Goal: Task Accomplishment & Management: Use online tool/utility

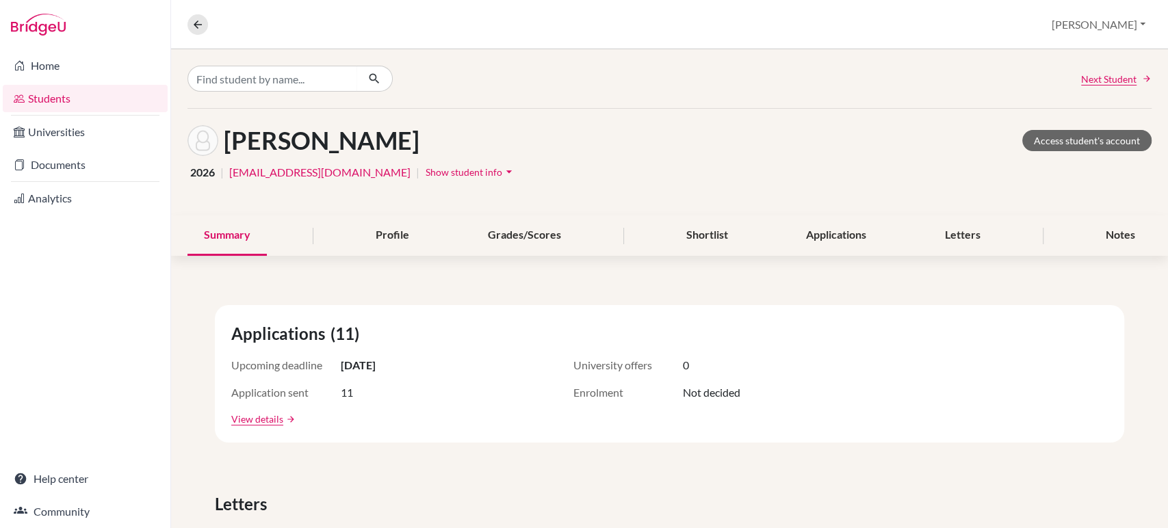
scroll to position [221, 0]
click at [969, 224] on div "Letters" at bounding box center [963, 236] width 68 height 40
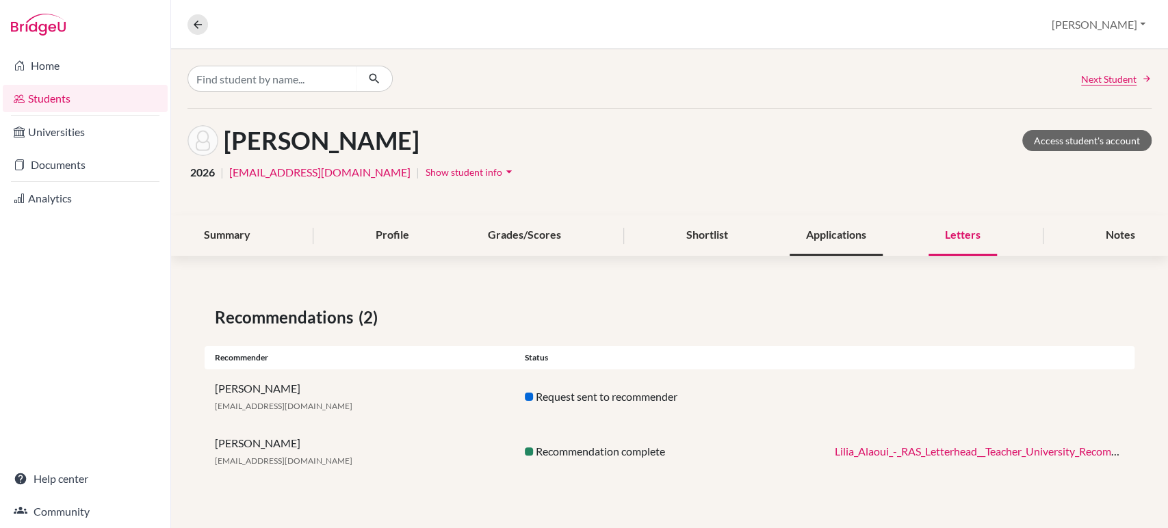
click at [871, 231] on div "Applications" at bounding box center [836, 236] width 93 height 40
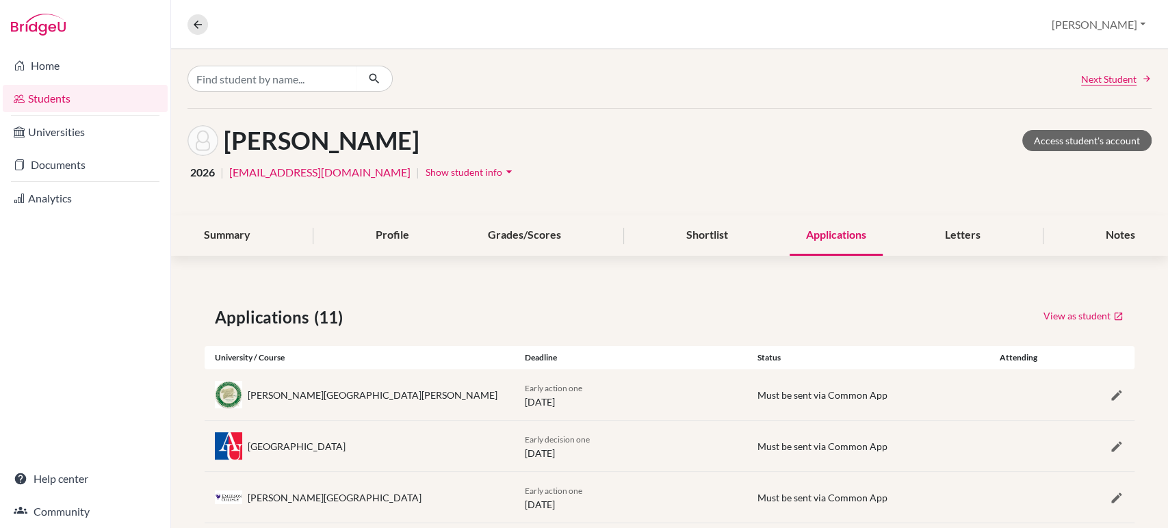
click at [737, 245] on div "Summary Profile Grades/Scores Shortlist Applications Letters Notes" at bounding box center [670, 236] width 964 height 40
click at [706, 237] on div "Shortlist" at bounding box center [706, 236] width 75 height 40
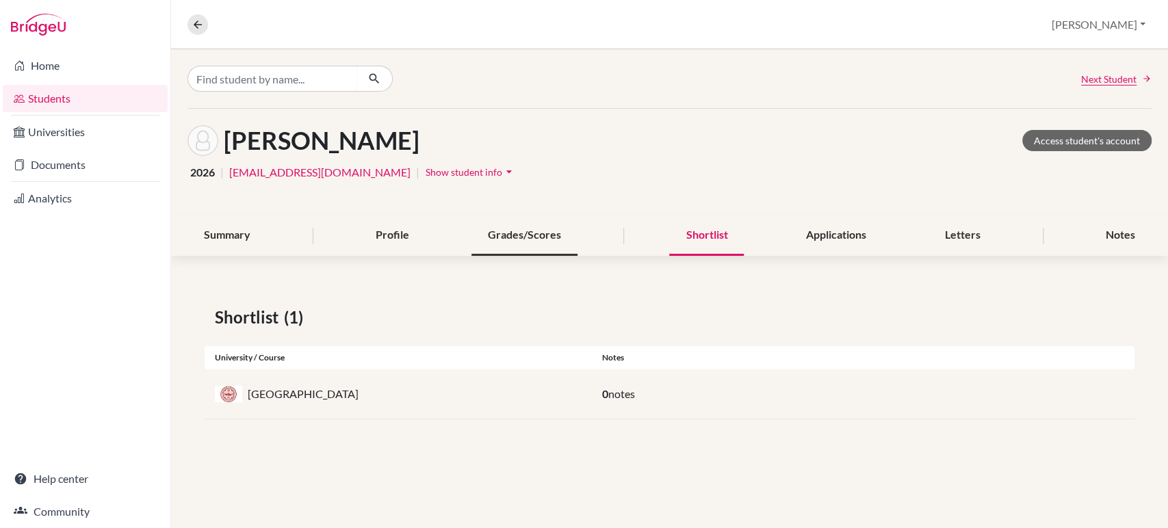
click at [500, 231] on div "Grades/Scores" at bounding box center [525, 236] width 106 height 40
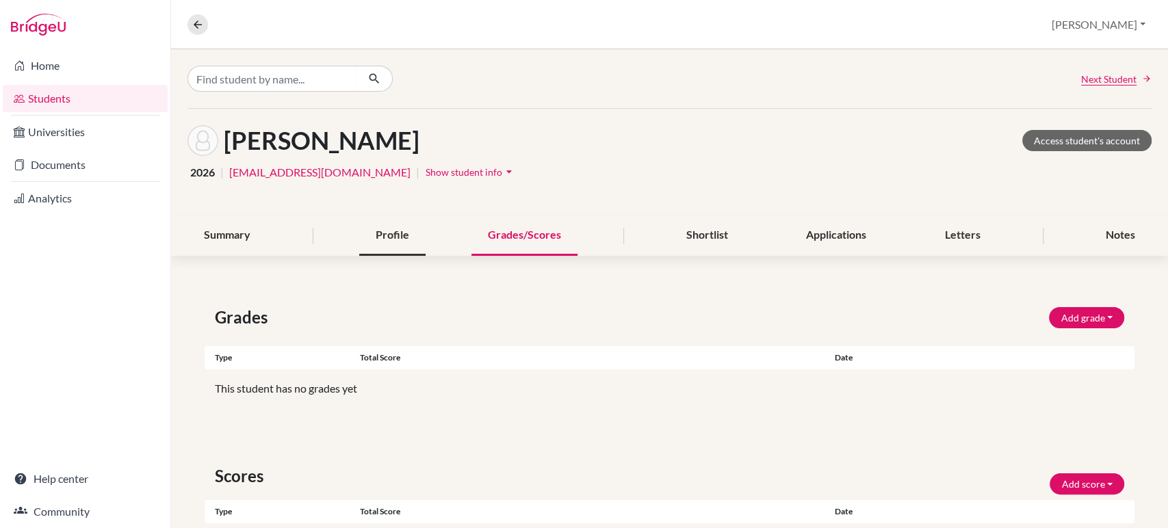
click at [401, 237] on div "Profile" at bounding box center [392, 236] width 66 height 40
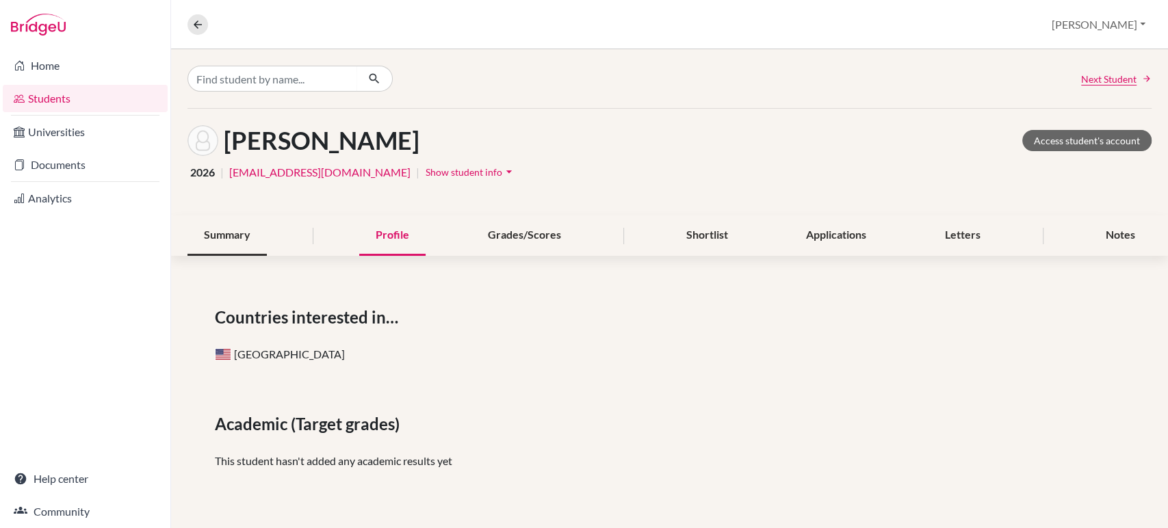
click at [222, 245] on div "Summary" at bounding box center [227, 236] width 79 height 40
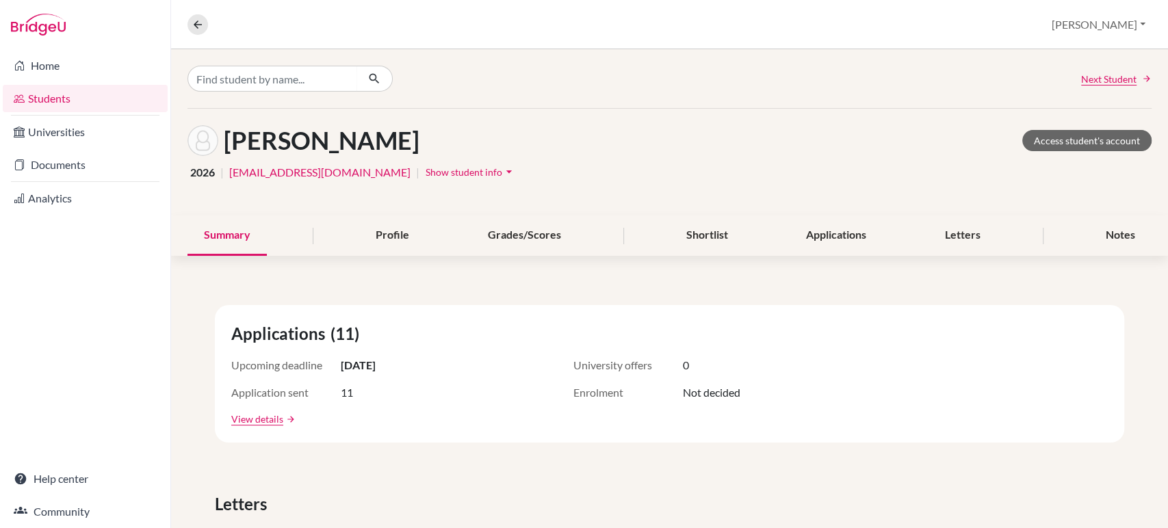
click at [151, 322] on div "Home Students Universities Documents Analytics Help center Community" at bounding box center [85, 288] width 170 height 479
click at [84, 136] on link "Universities" at bounding box center [85, 131] width 165 height 27
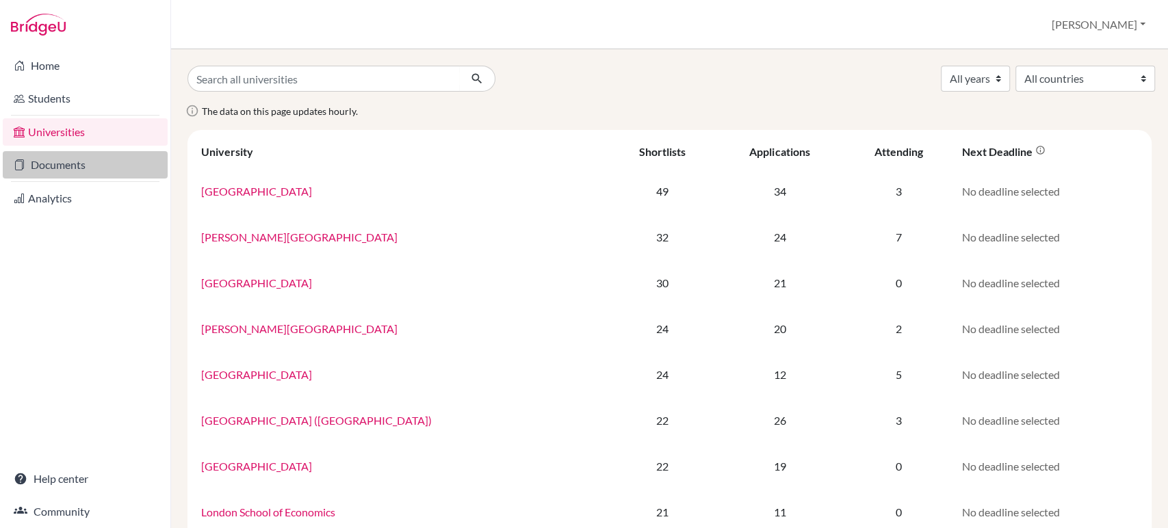
click at [79, 164] on link "Documents" at bounding box center [85, 164] width 165 height 27
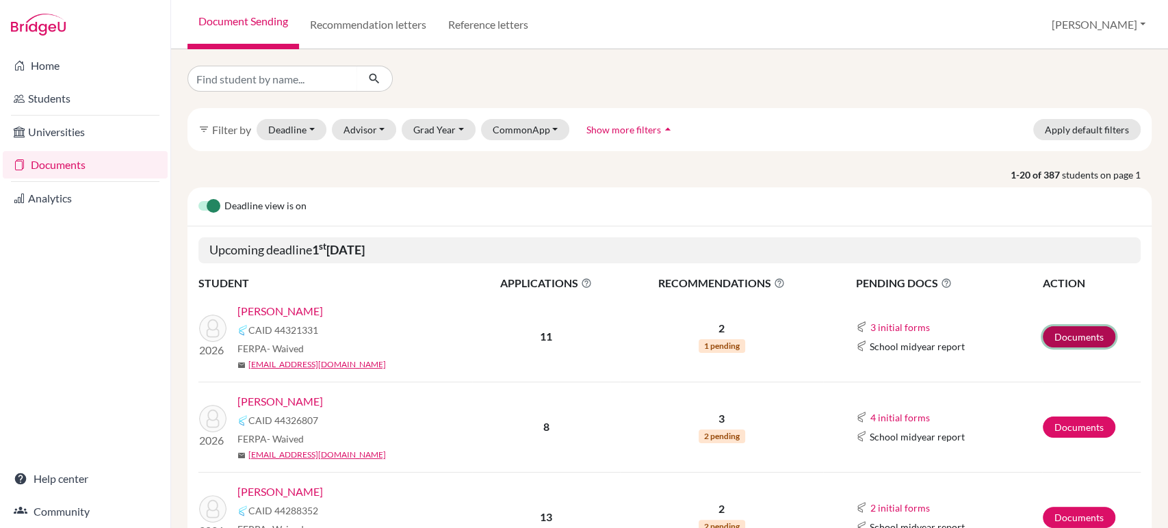
click at [1079, 334] on link "Documents" at bounding box center [1079, 336] width 73 height 21
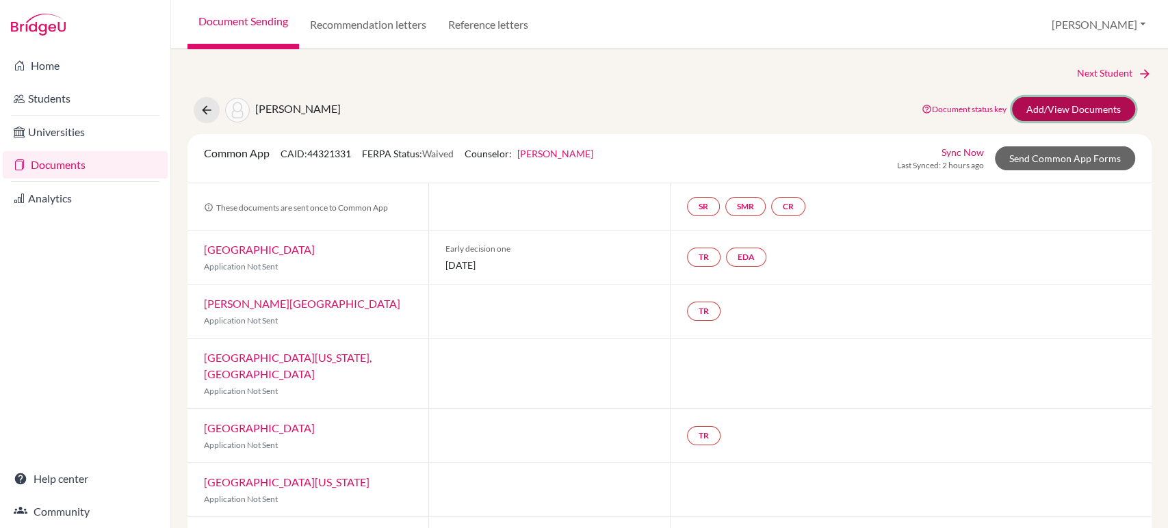
click at [1046, 115] on link "Add/View Documents" at bounding box center [1073, 109] width 123 height 24
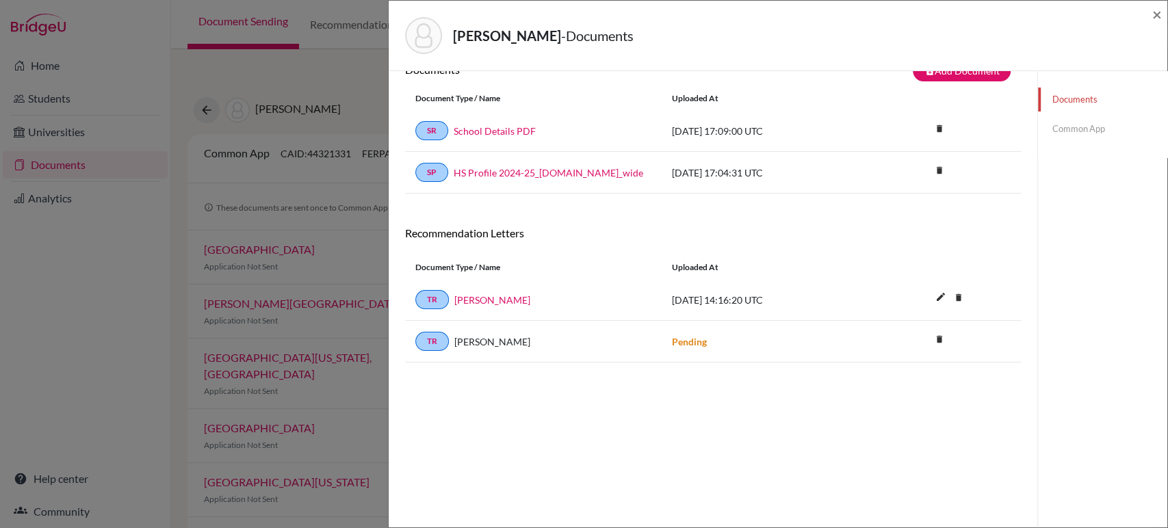
scroll to position [27, 0]
click at [511, 131] on link "School Details PDF" at bounding box center [495, 131] width 82 height 14
click at [1158, 16] on span "×" at bounding box center [1157, 14] width 10 height 20
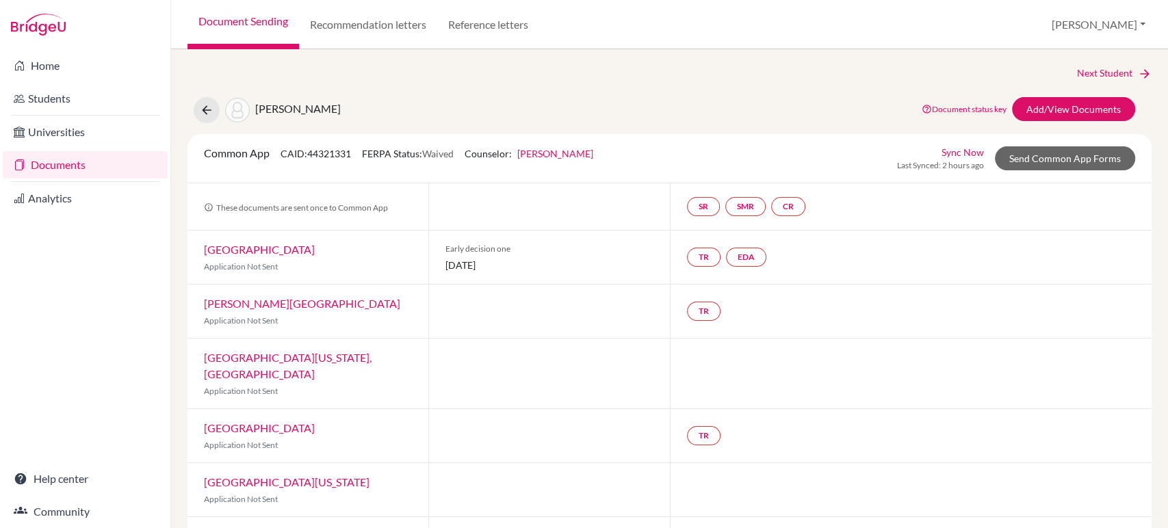
scroll to position [3, 0]
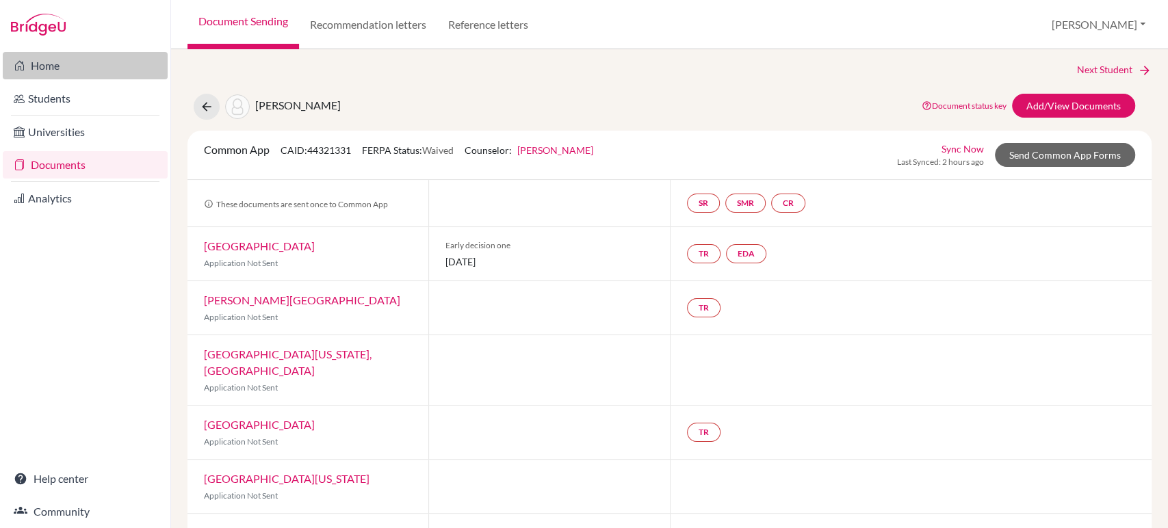
click at [55, 64] on link "Home" at bounding box center [85, 65] width 165 height 27
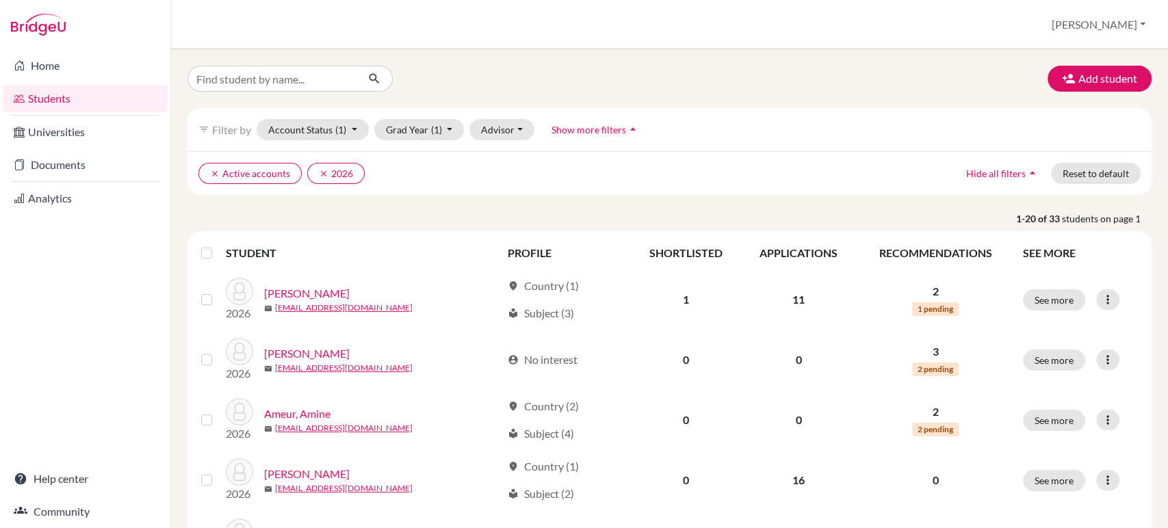
click at [580, 131] on span "Show more filters" at bounding box center [589, 130] width 75 height 12
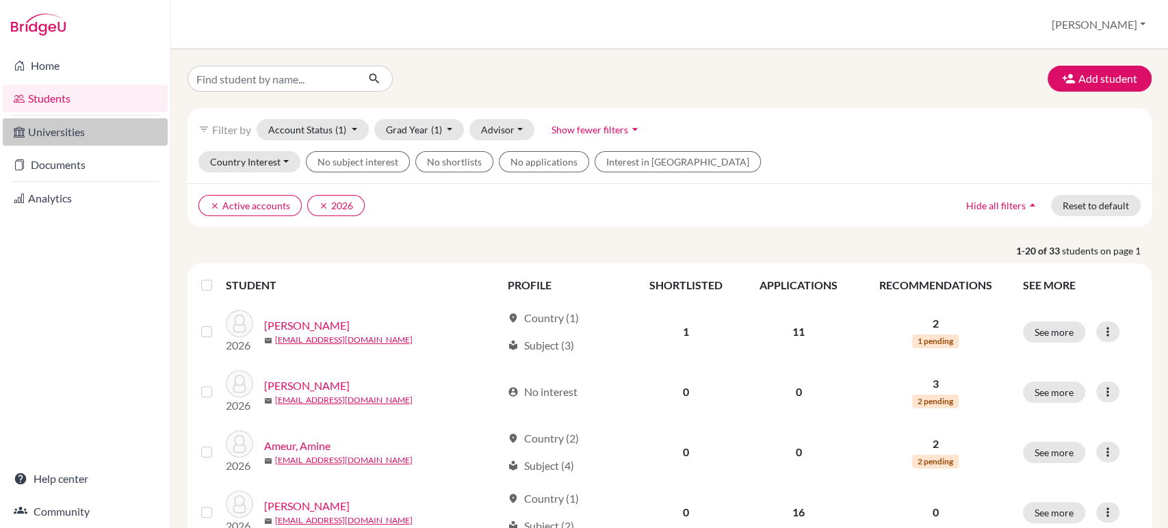
click at [60, 130] on link "Universities" at bounding box center [85, 131] width 165 height 27
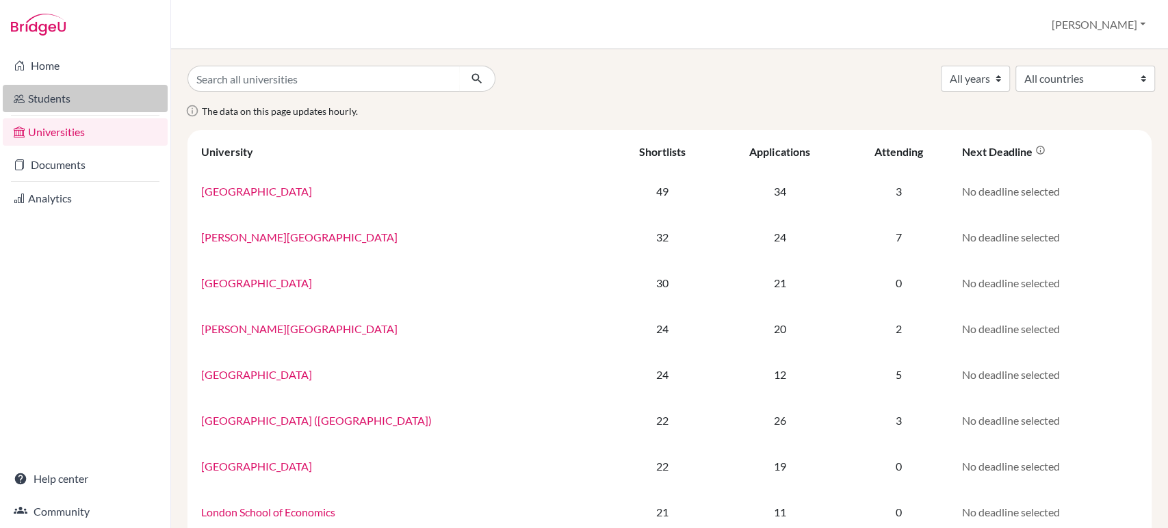
click at [81, 107] on link "Students" at bounding box center [85, 98] width 165 height 27
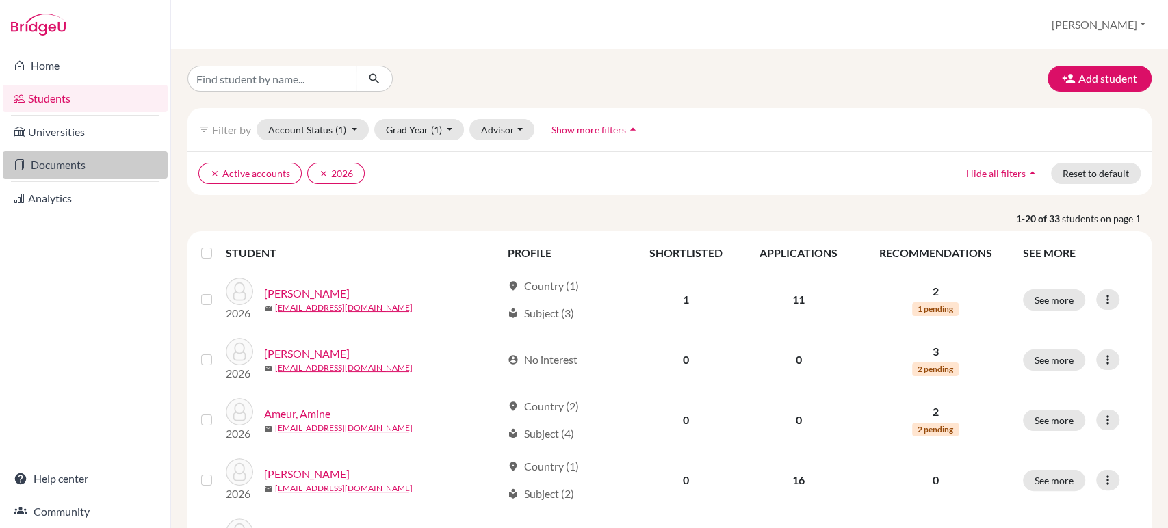
click at [79, 170] on link "Documents" at bounding box center [85, 164] width 165 height 27
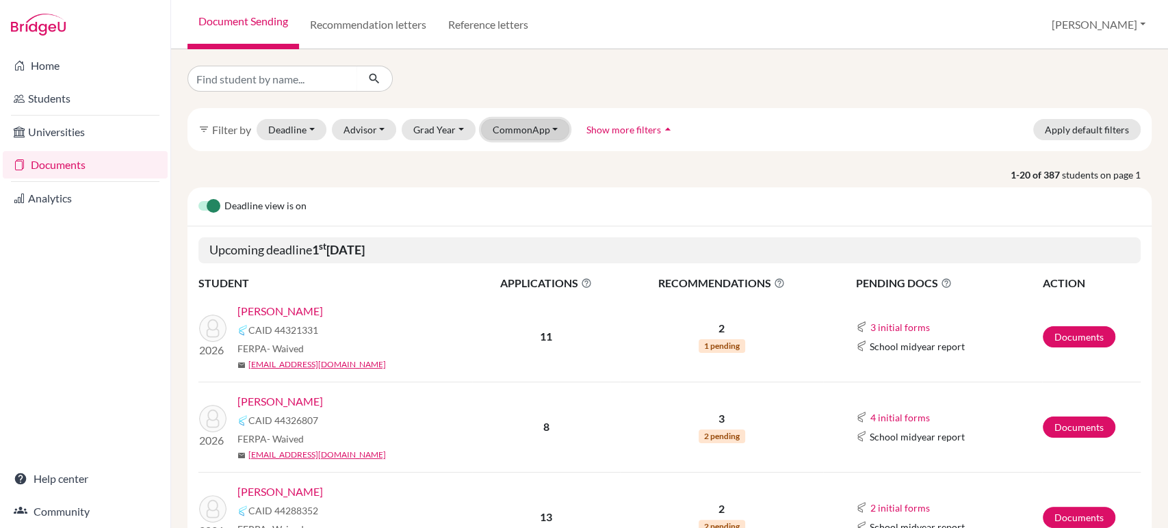
click at [530, 130] on button "CommonApp" at bounding box center [525, 129] width 89 height 21
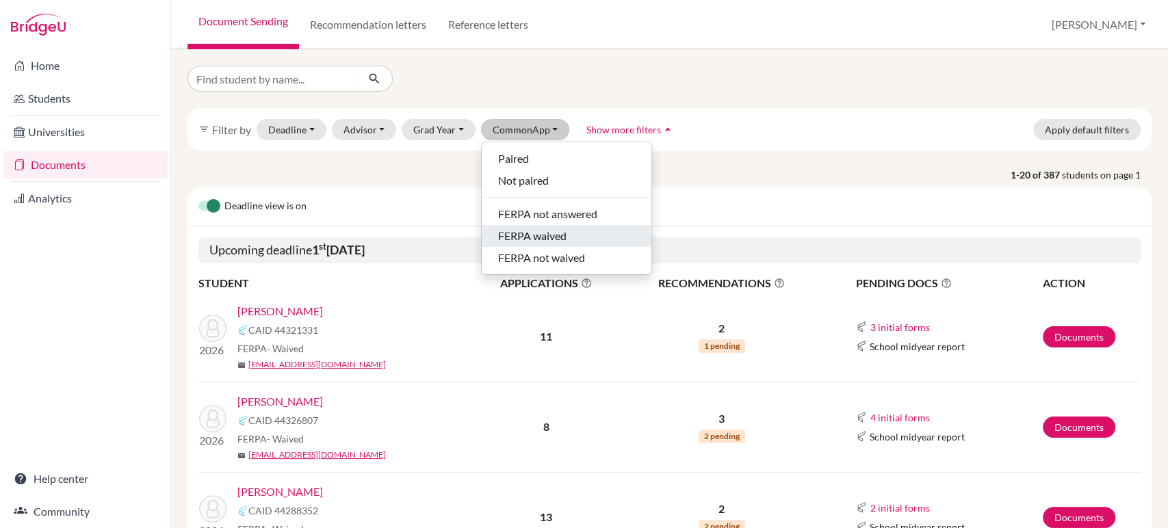
click at [521, 229] on span "FERPA waived" at bounding box center [532, 236] width 68 height 16
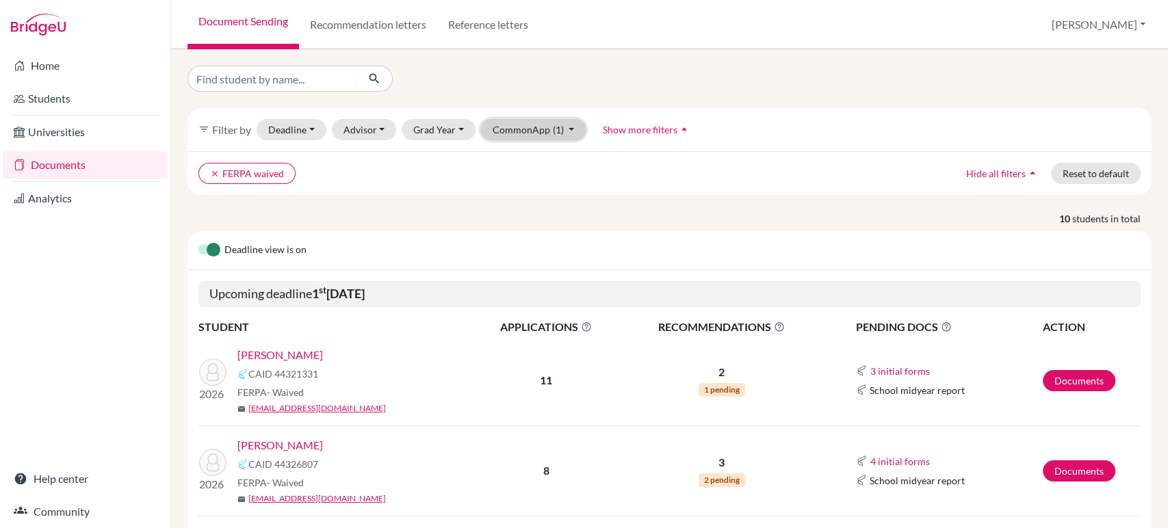
click at [553, 131] on span "(1)" at bounding box center [558, 130] width 11 height 12
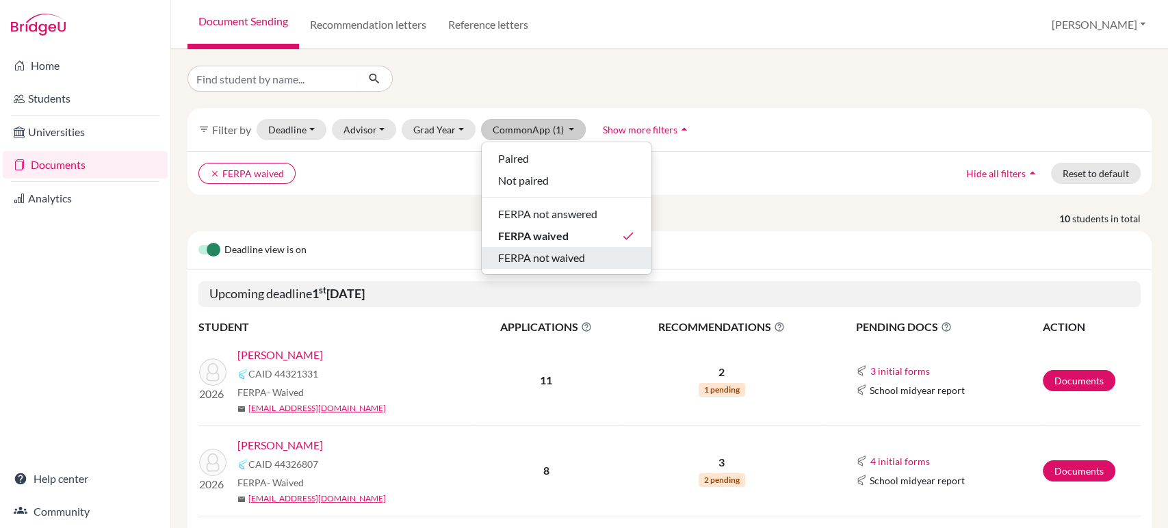
click at [552, 256] on span "FERPA not waived" at bounding box center [541, 258] width 87 height 16
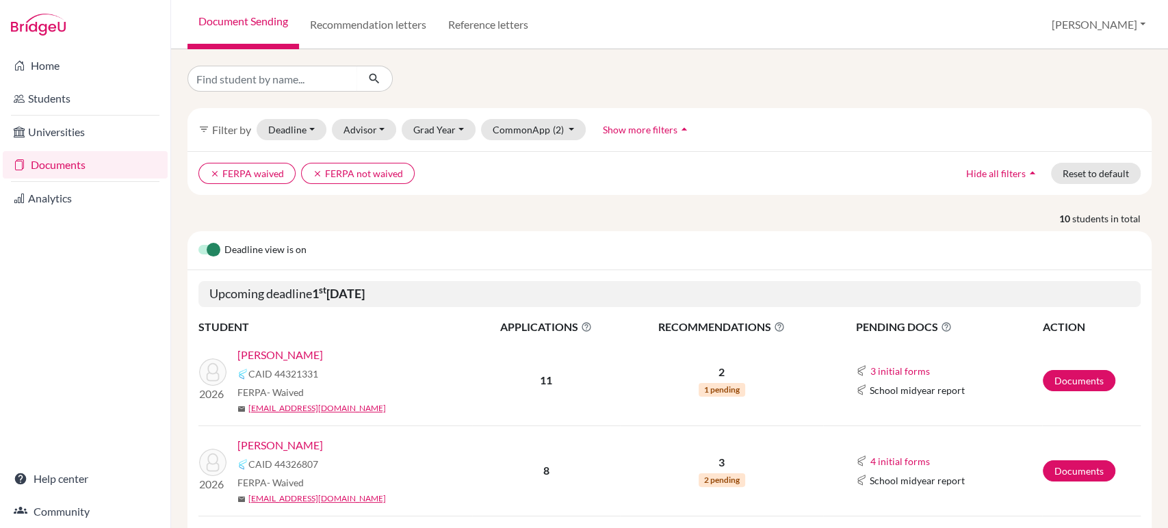
click at [198, 242] on label at bounding box center [198, 242] width 0 height 0
click at [209, 249] on input "checkbox" at bounding box center [203, 249] width 11 height 14
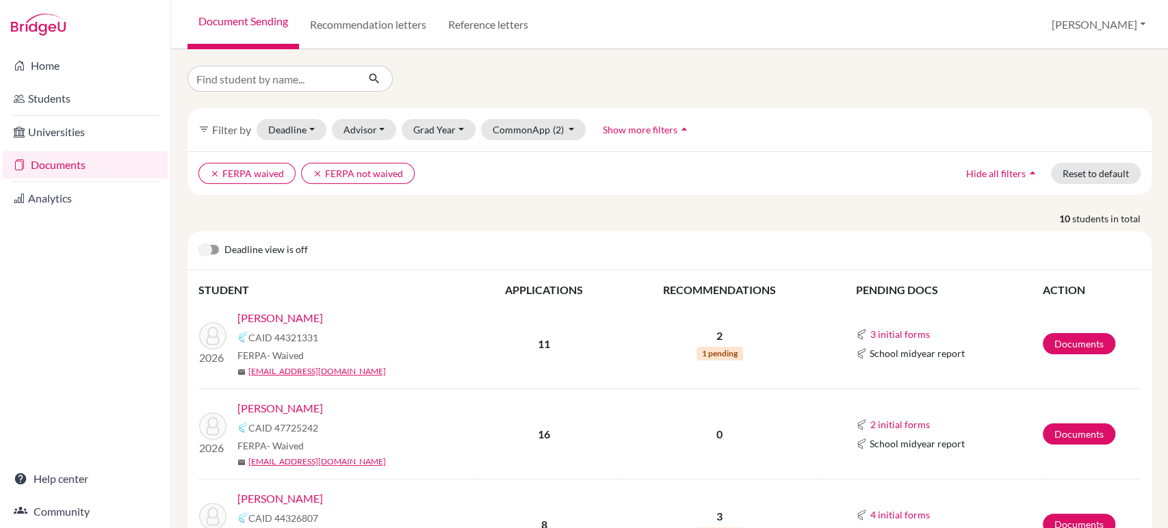
click at [198, 242] on label at bounding box center [198, 242] width 0 height 0
click at [209, 249] on input "checkbox" at bounding box center [203, 249] width 11 height 14
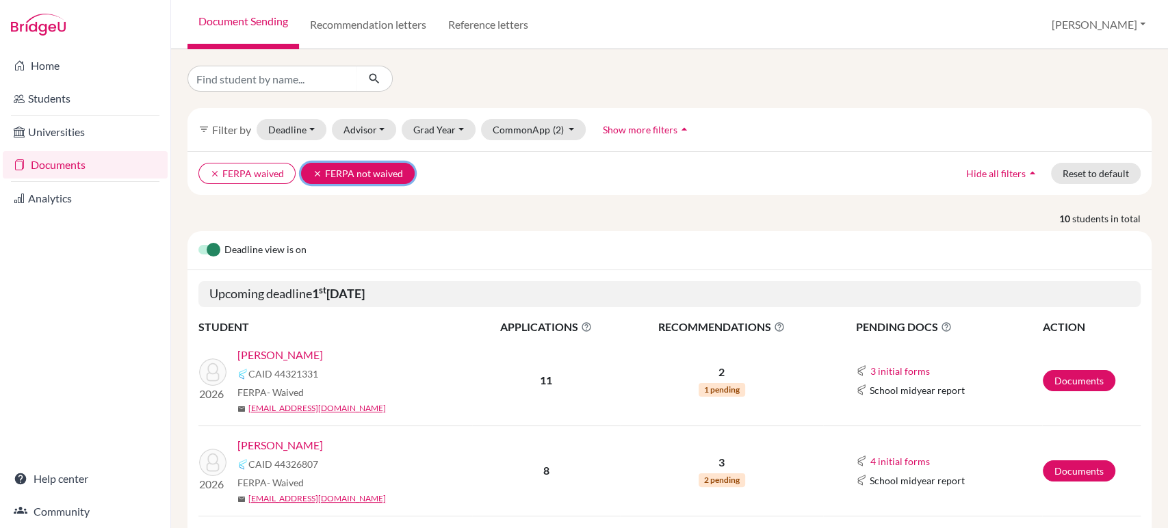
click at [318, 178] on icon "clear" at bounding box center [318, 174] width 10 height 10
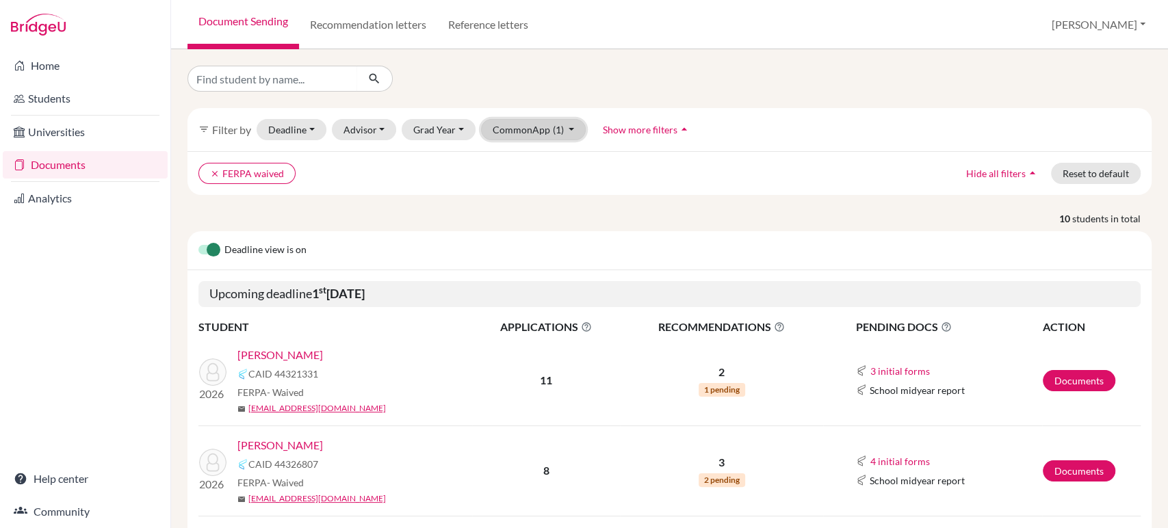
click at [519, 133] on button "CommonApp (1)" at bounding box center [533, 129] width 105 height 21
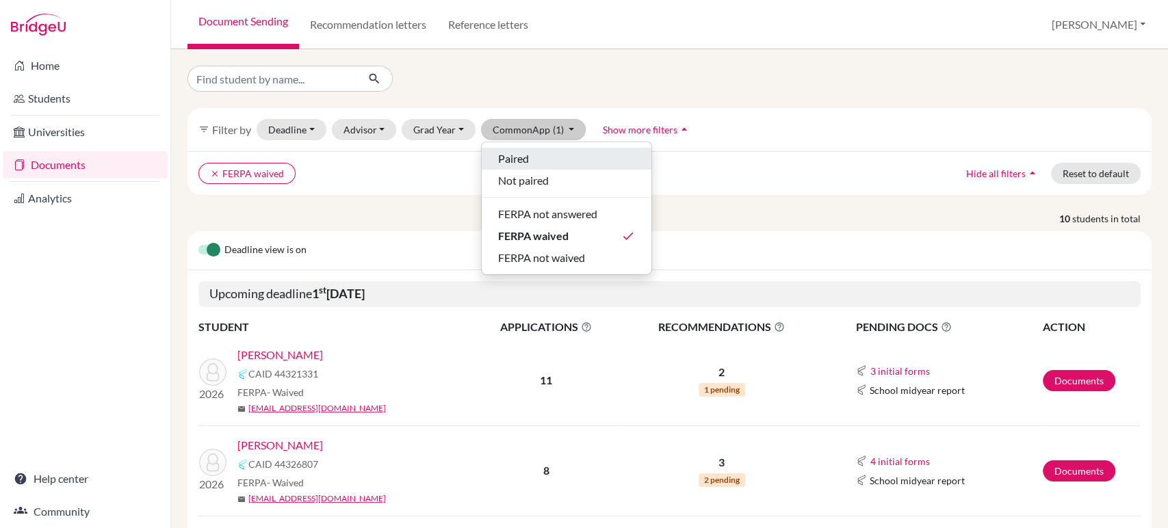
click at [515, 162] on span "Paired" at bounding box center [513, 159] width 31 height 16
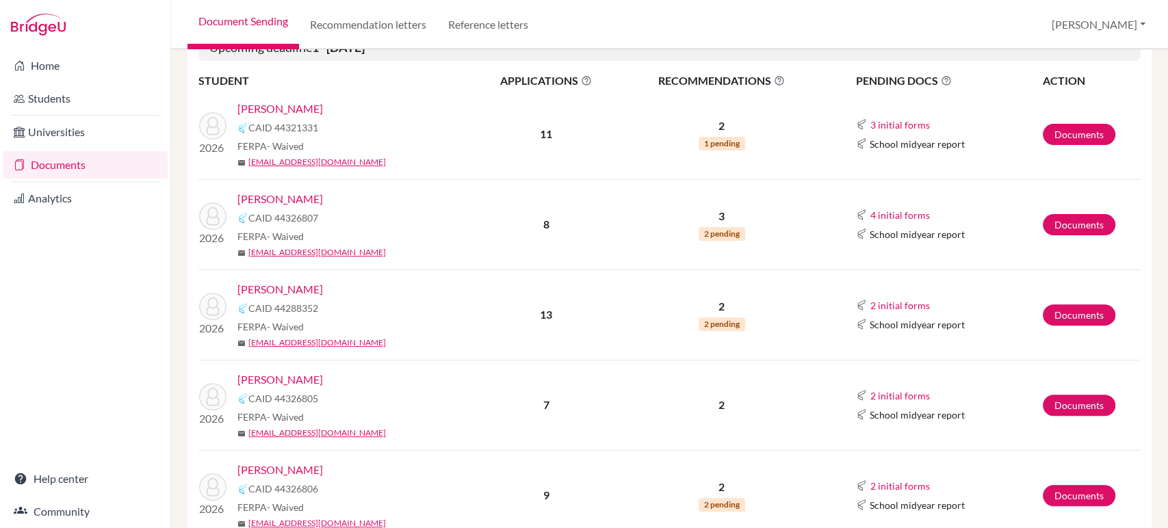
scroll to position [242, 0]
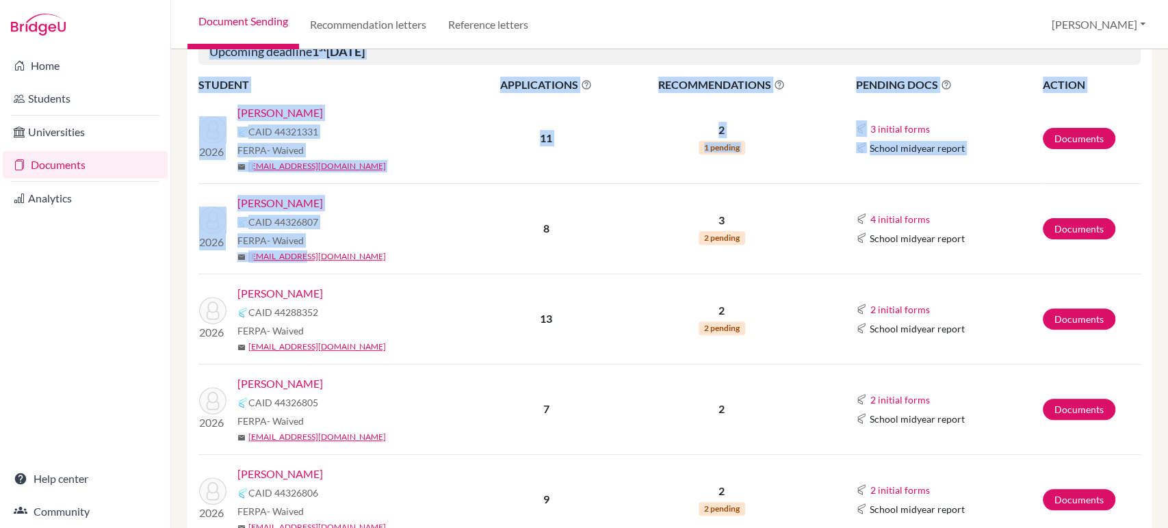
drag, startPoint x: 441, startPoint y: 268, endPoint x: 129, endPoint y: 38, distance: 387.6
click at [129, 38] on div "Home Students Universities Documents Analytics Help center Community Document S…" at bounding box center [584, 264] width 1168 height 528
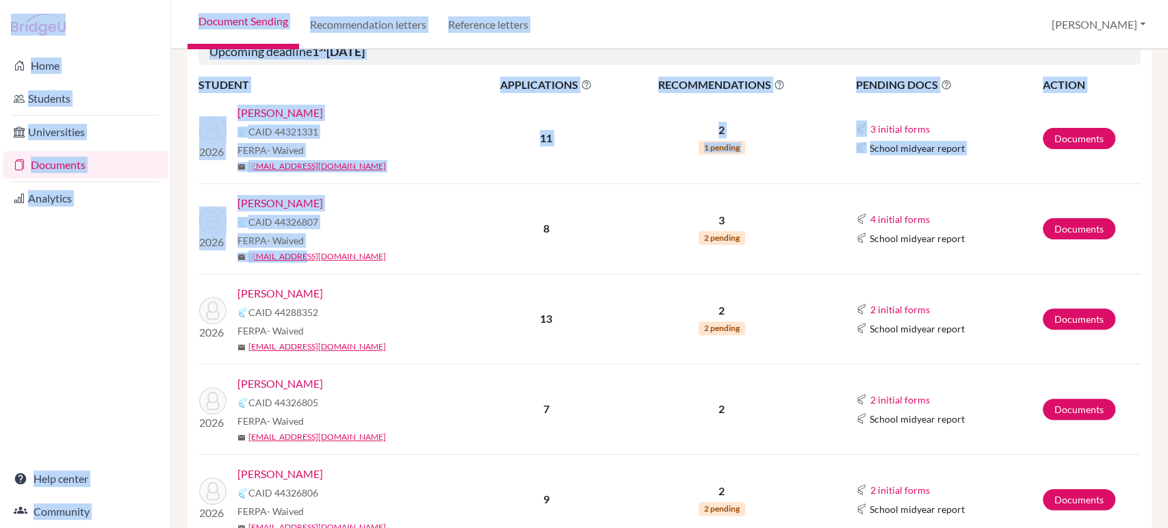
scroll to position [192, 0]
